Goal: Task Accomplishment & Management: Manage account settings

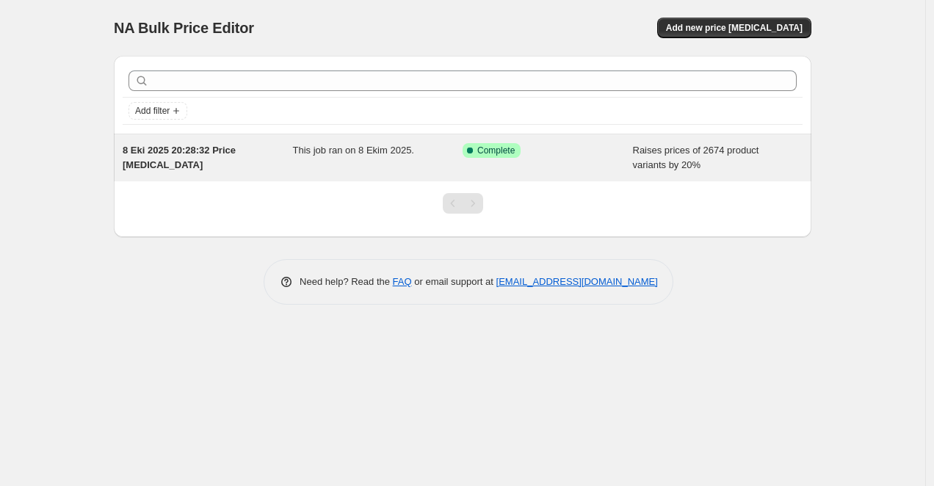
click at [661, 160] on span "Raises prices of 2674 product variants by 20%" at bounding box center [696, 158] width 126 height 26
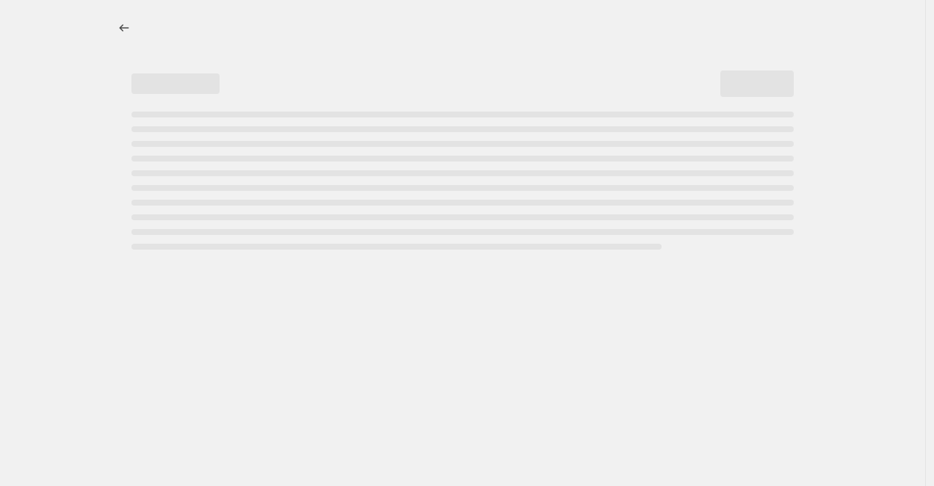
select select "percentage"
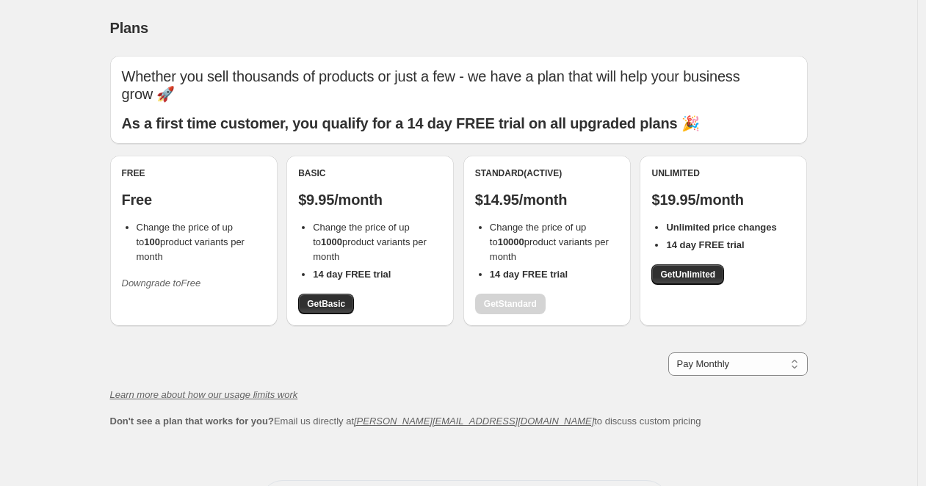
click at [189, 277] on div "Free Free Change the price of up to 100 product variants per month Downgrade to…" at bounding box center [193, 241] width 167 height 170
click at [185, 277] on icon "Downgrade to Free" at bounding box center [161, 282] width 79 height 11
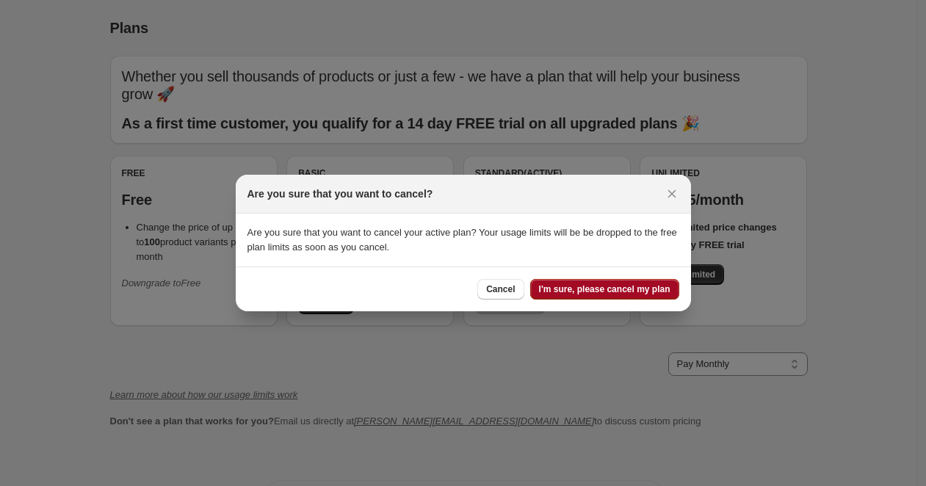
click at [585, 298] on button "I'm sure, please cancel my plan" at bounding box center [604, 289] width 149 height 21
